Goal: Find specific page/section: Find specific page/section

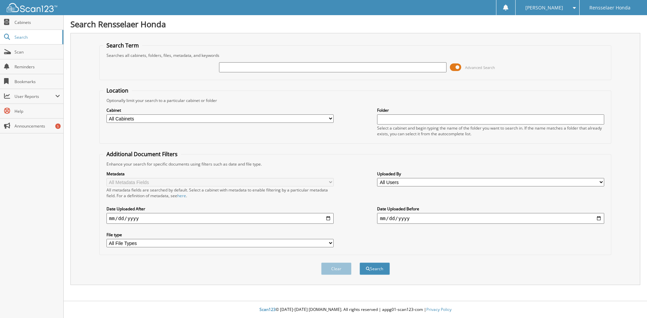
click at [277, 70] on input "text" at bounding box center [332, 67] width 227 height 10
type input "68714"
click at [360, 263] on button "Search" at bounding box center [375, 269] width 30 height 12
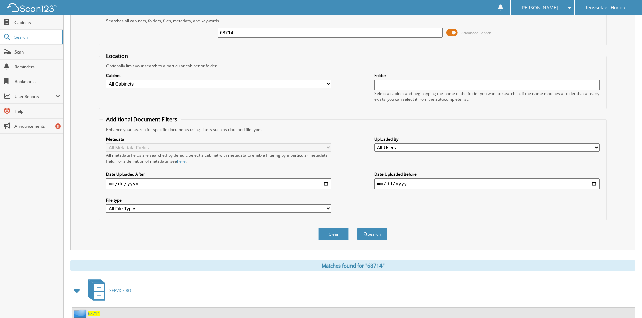
scroll to position [85, 0]
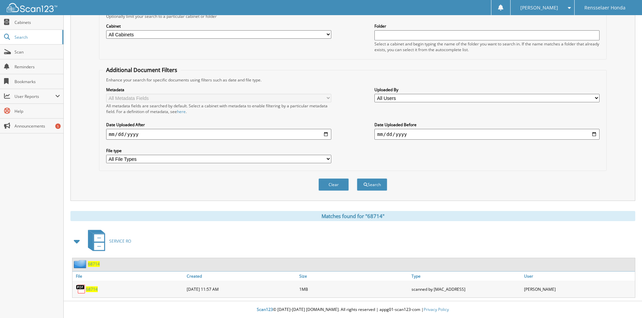
click at [93, 287] on span "68714" at bounding box center [92, 290] width 12 height 6
